Goal: Go to known website: Access a specific website the user already knows

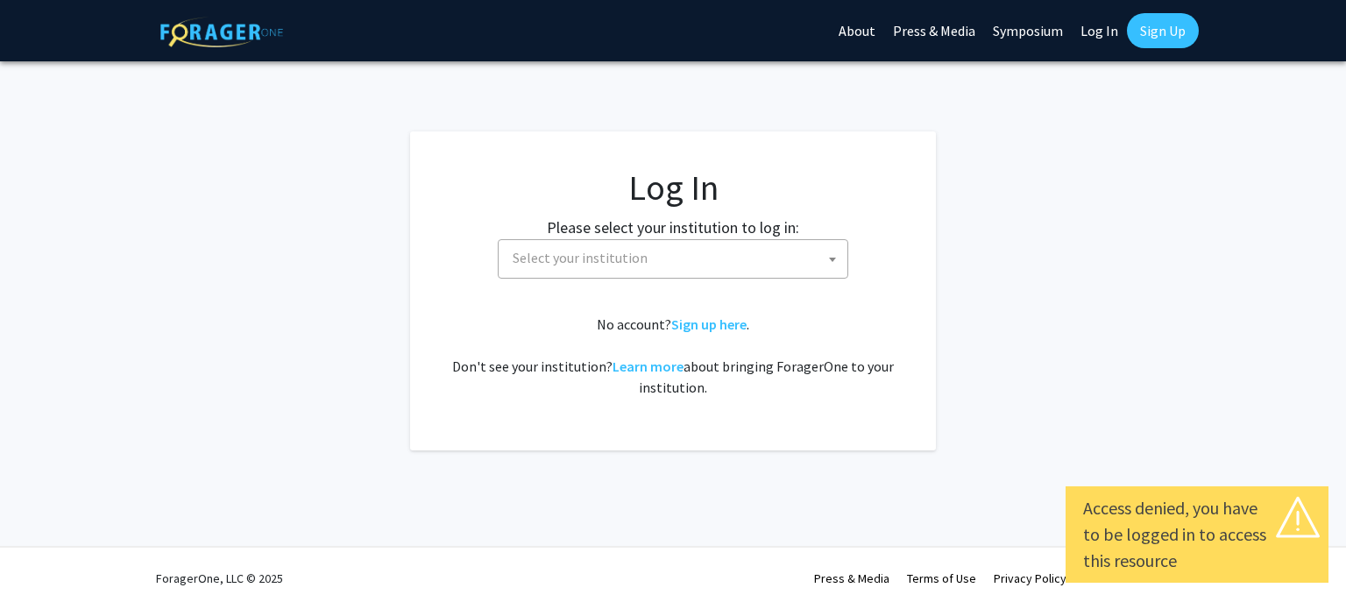
select select
click at [777, 257] on span "Select your institution" at bounding box center [676, 258] width 342 height 36
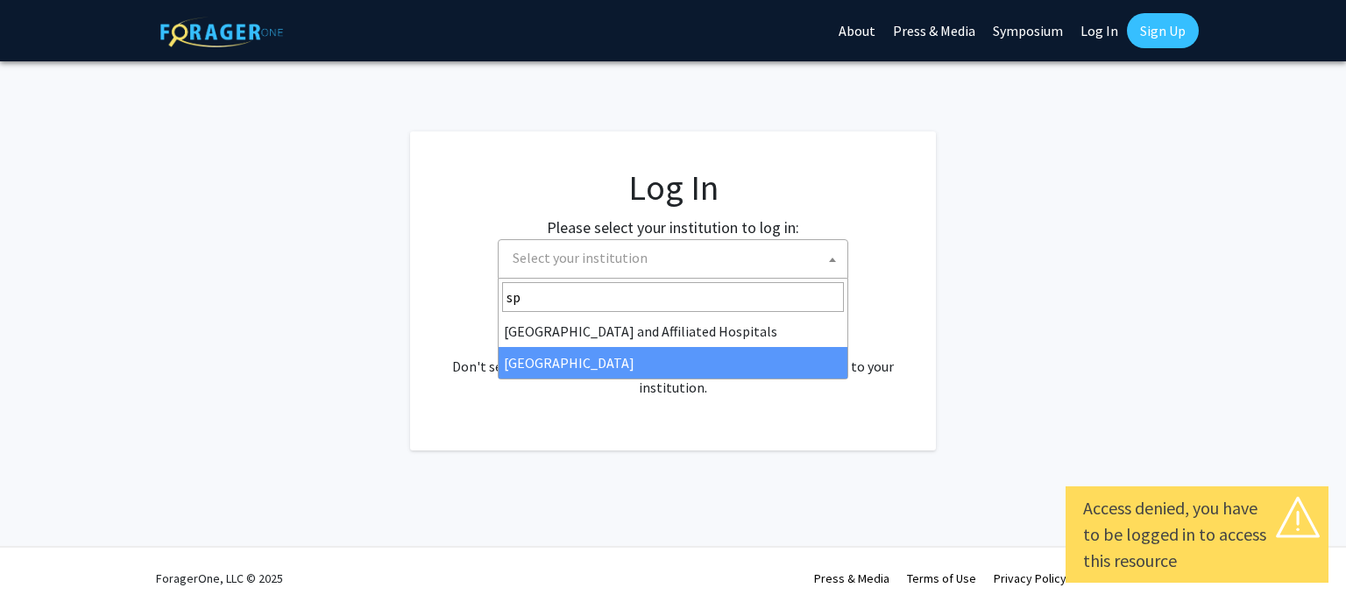
type input "sp"
select select "4"
